Goal: Transaction & Acquisition: Purchase product/service

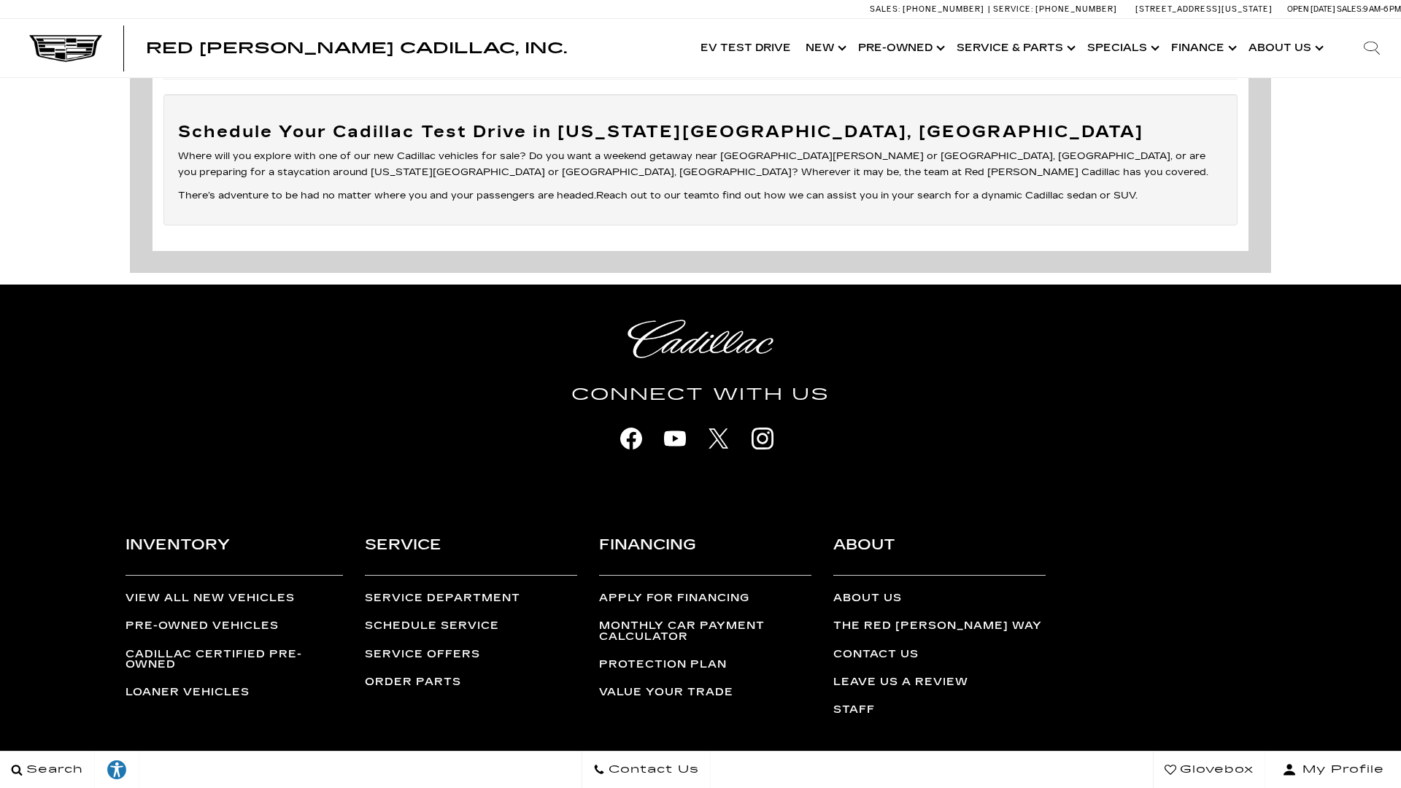
scroll to position [5063, 0]
